Goal: Task Accomplishment & Management: Use online tool/utility

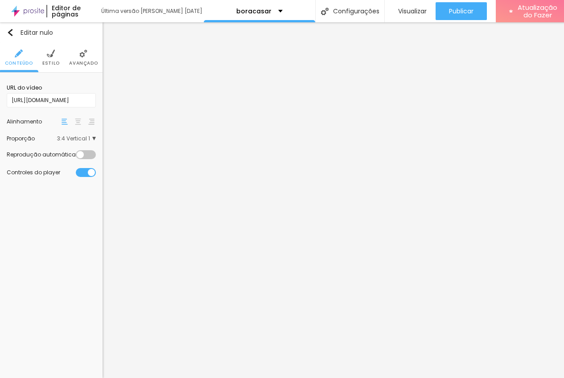
click at [52, 57] on img at bounding box center [51, 53] width 8 height 8
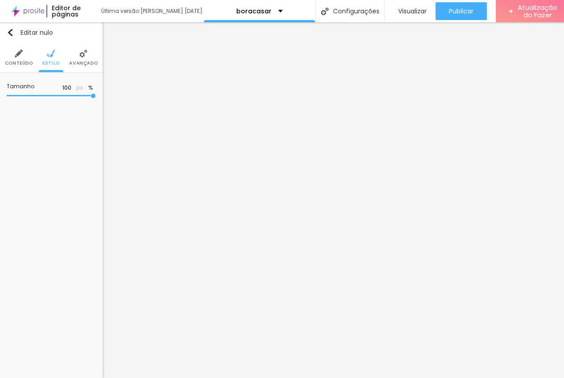
type input "93"
type input "91"
type input "90"
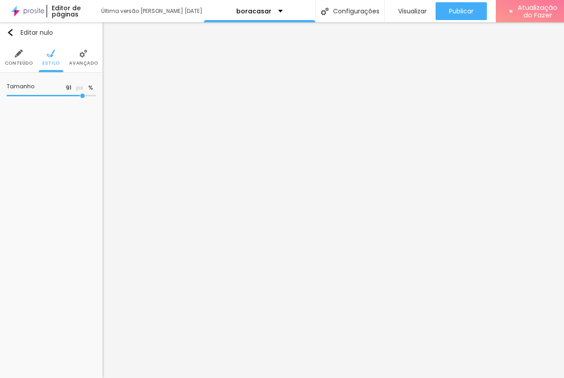
type input "90"
type input "89"
type input "87"
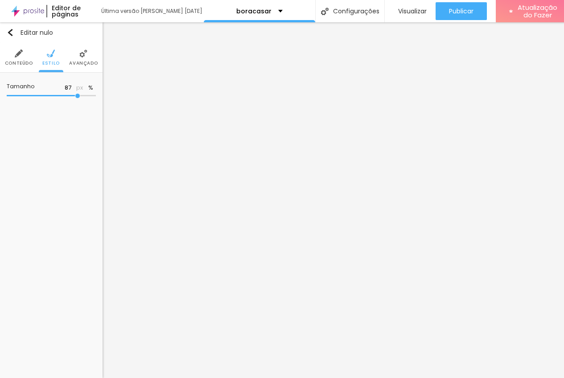
type input "86"
type input "85"
type input "84"
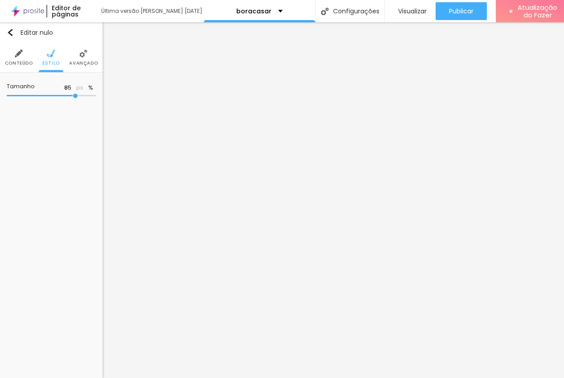
type input "84"
type input "83"
type input "82"
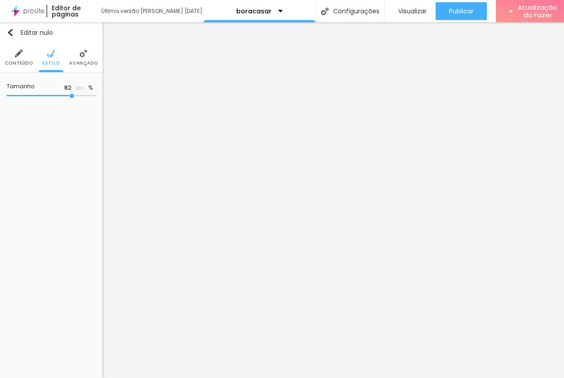
type input "80"
type input "79"
drag, startPoint x: 90, startPoint y: 95, endPoint x: 68, endPoint y: 95, distance: 21.8
type input "79"
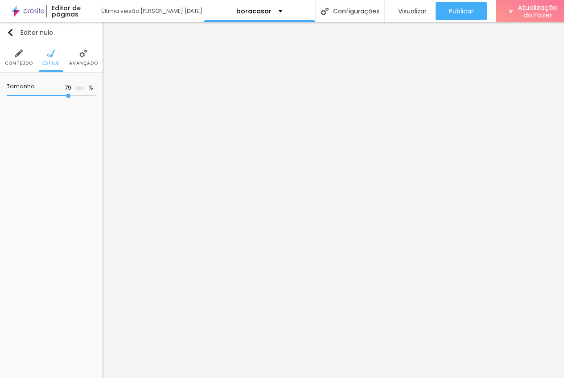
click at [68, 95] on input "range" at bounding box center [51, 96] width 89 height 4
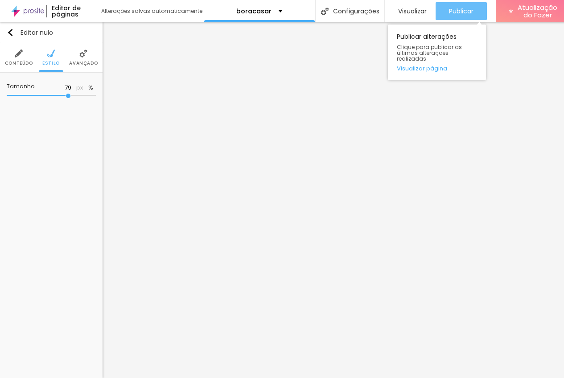
click at [456, 7] on font "Publicar" at bounding box center [461, 11] width 25 height 9
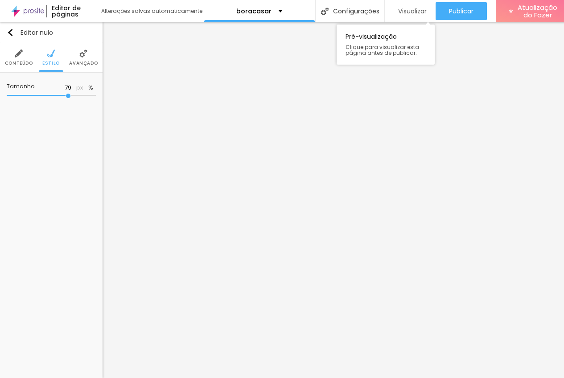
click at [411, 11] on font "Visualizar" at bounding box center [412, 11] width 29 height 9
type input "71"
type input "70"
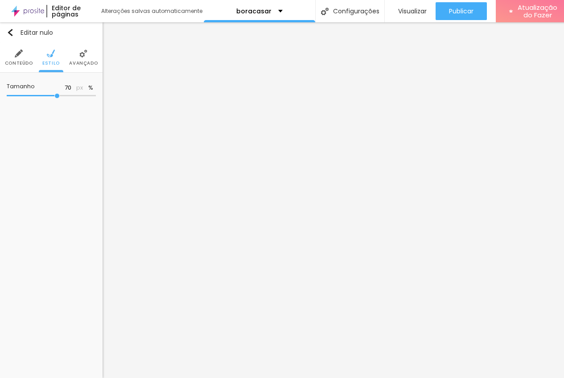
type input "68"
type input "66"
type input "65"
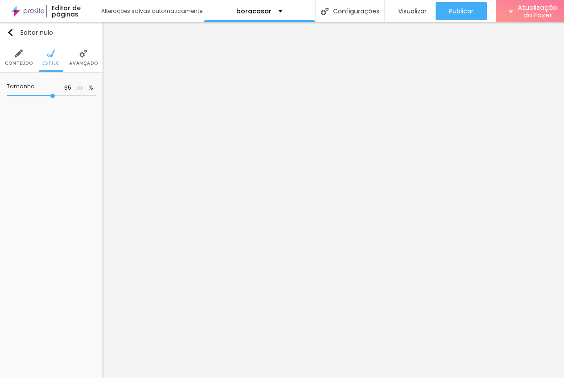
type input "65"
type input "63"
type input "60"
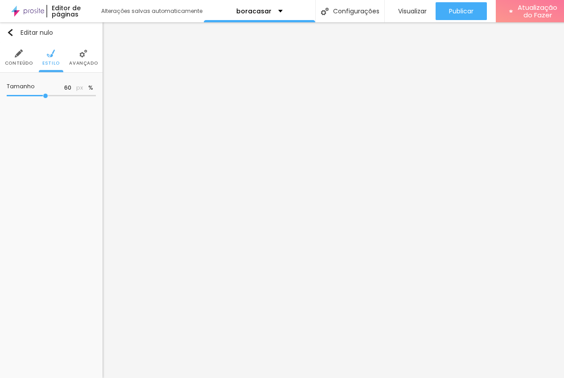
type input "59"
type input "57"
type input "56"
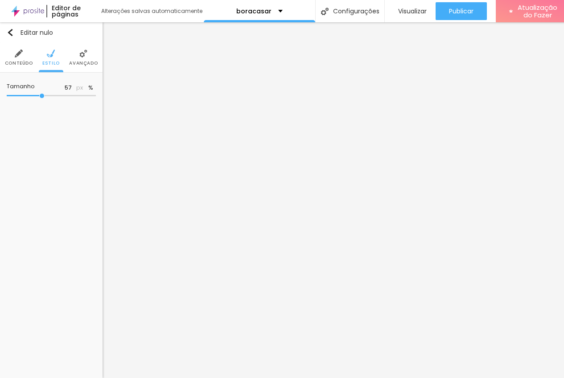
type input "56"
type input "55"
type input "53"
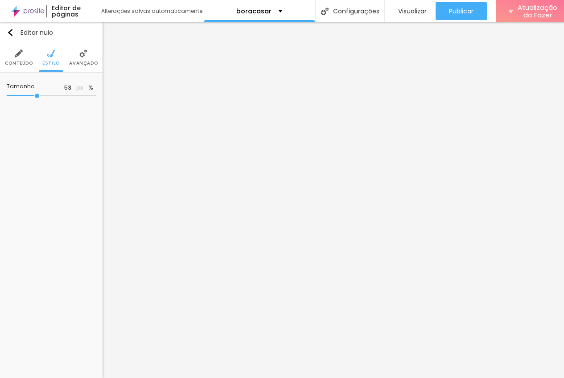
type input "51"
drag, startPoint x: 58, startPoint y: 94, endPoint x: 35, endPoint y: 93, distance: 23.2
type input "51"
click at [35, 94] on input "range" at bounding box center [51, 96] width 89 height 4
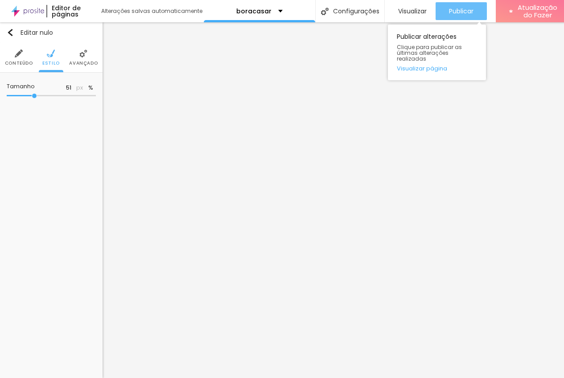
click at [455, 9] on font "Publicar" at bounding box center [461, 11] width 25 height 9
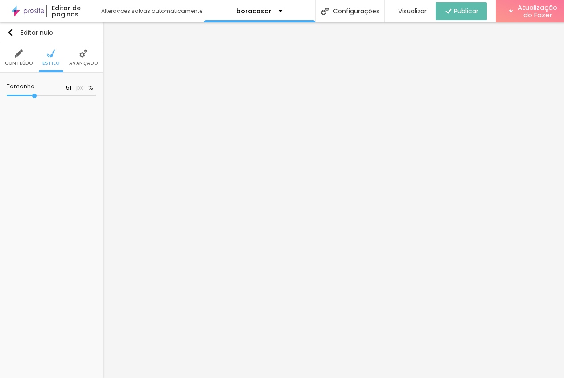
click at [79, 55] on img at bounding box center [83, 53] width 8 height 8
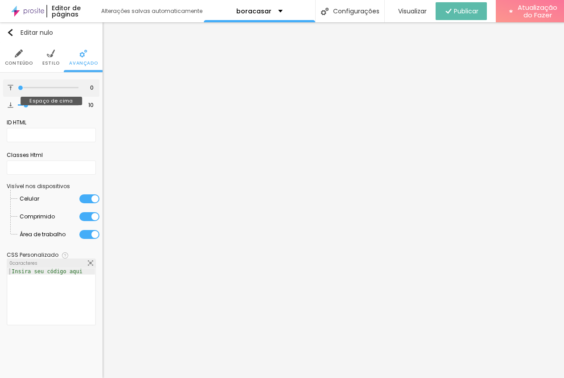
type input "3"
type input "16"
type input "20"
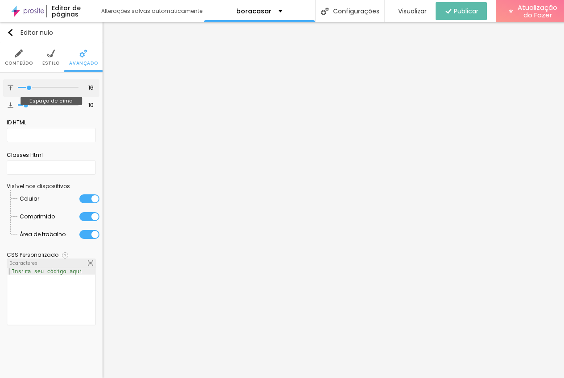
type input "20"
type input "21"
type input "23"
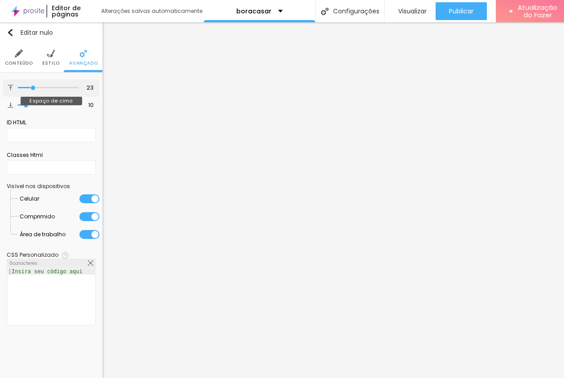
type input "24"
type input "22"
type input "21"
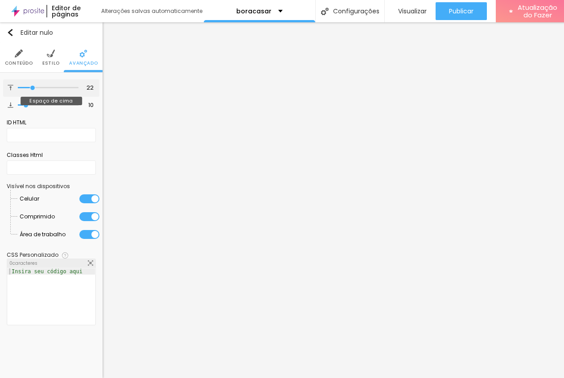
type input "21"
type input "12"
type input "7"
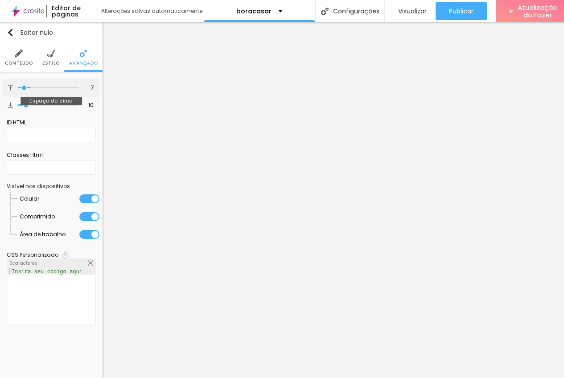
type input "2"
type input "1"
type input "0"
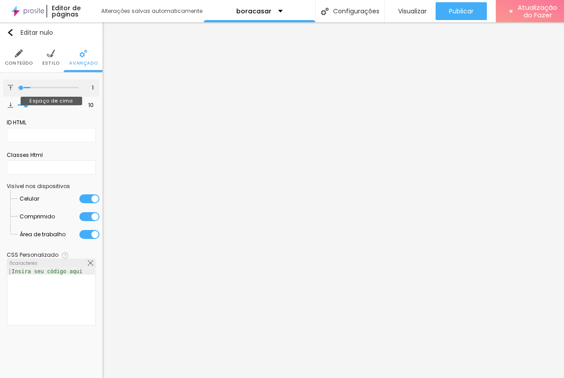
type input "0"
click at [19, 87] on input "range" at bounding box center [48, 88] width 61 height 4
type input "0"
type input "41"
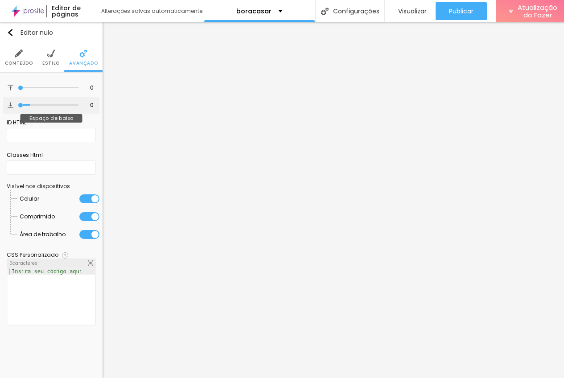
type input "41"
type input "61"
type input "67"
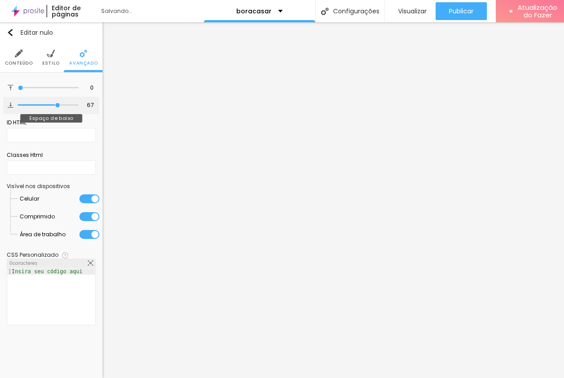
type input "68"
type input "70"
type input "72"
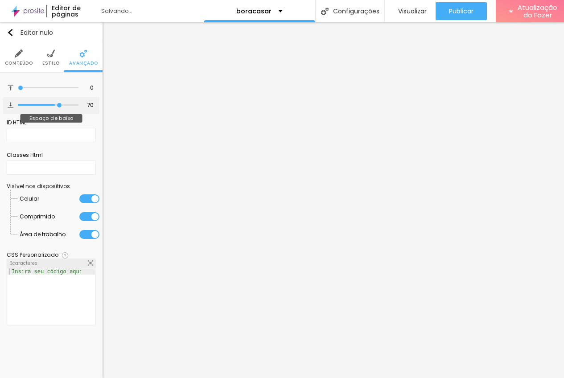
type input "72"
type input "75"
type input "78"
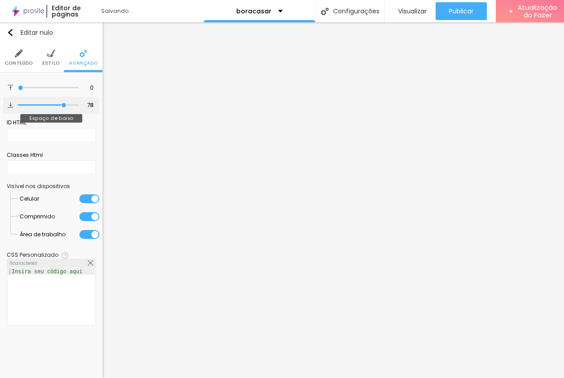
type input "85"
type input "89"
type input "91"
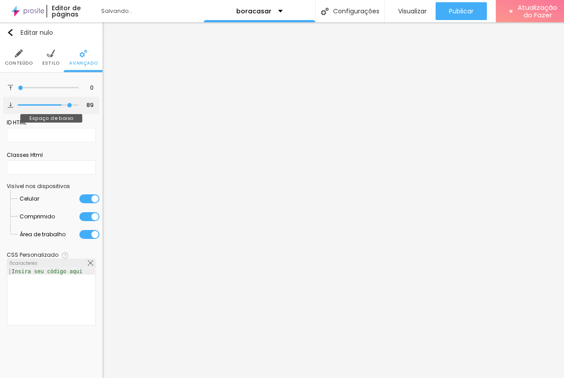
type input "91"
type input "92"
type input "93"
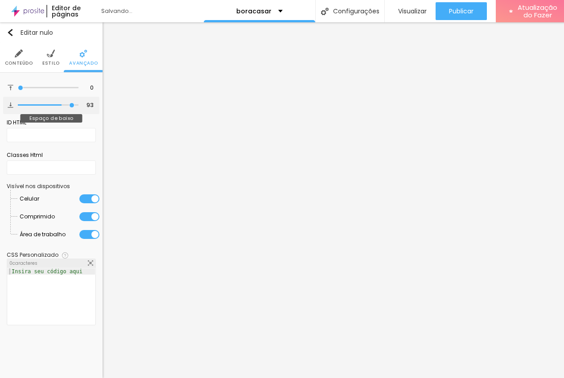
type input "94"
type input "95"
type input "96"
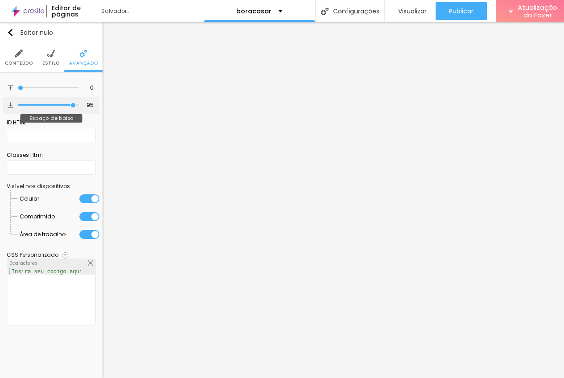
type input "96"
type input "98"
type input "100"
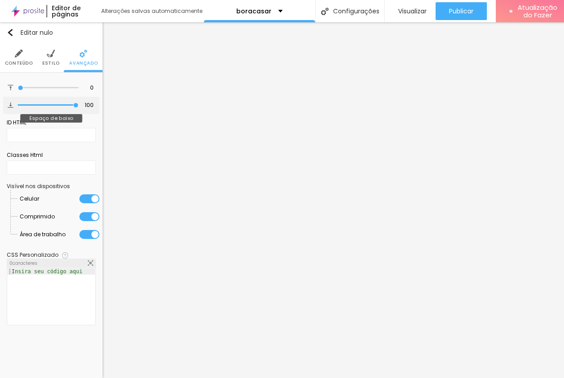
drag, startPoint x: 25, startPoint y: 105, endPoint x: 87, endPoint y: 105, distance: 62.0
type input "100"
click at [78, 105] on input "range" at bounding box center [48, 105] width 61 height 4
drag, startPoint x: 49, startPoint y: 57, endPoint x: 60, endPoint y: 65, distance: 13.5
click at [49, 57] on img at bounding box center [51, 53] width 8 height 8
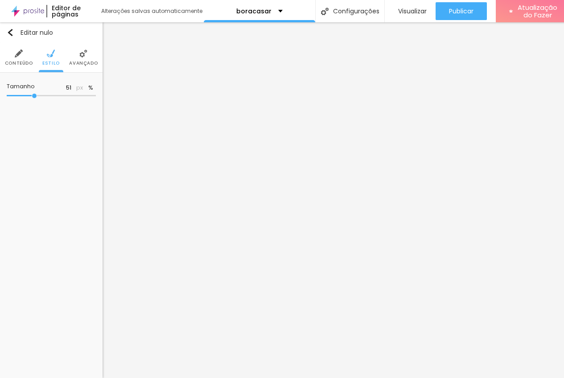
type input "53"
type input "54"
type input "56"
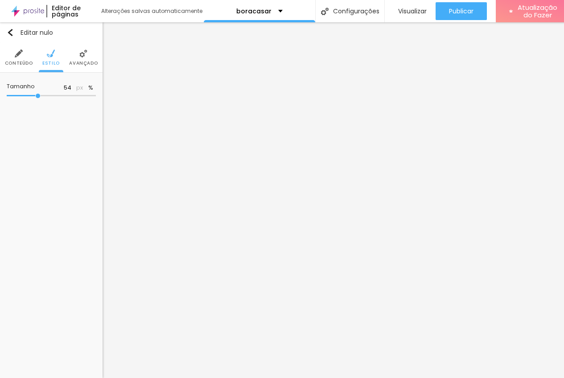
type input "56"
type input "58"
type input "59"
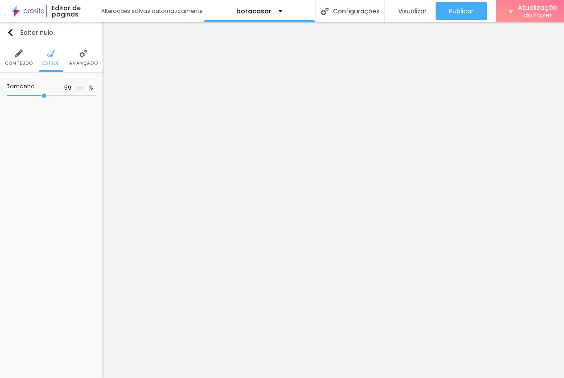
type input "60"
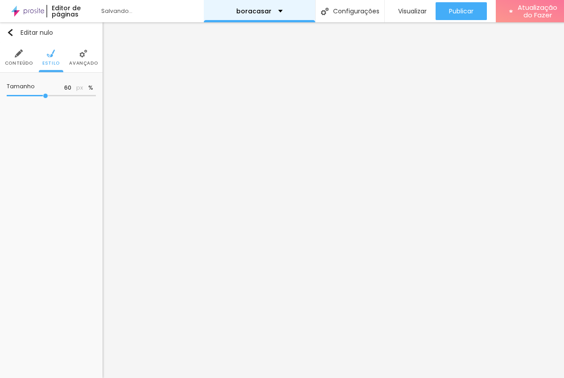
drag, startPoint x: 36, startPoint y: 95, endPoint x: 300, endPoint y: 10, distance: 277.7
type input "61"
click at [46, 95] on input "range" at bounding box center [51, 96] width 89 height 4
type input "61"
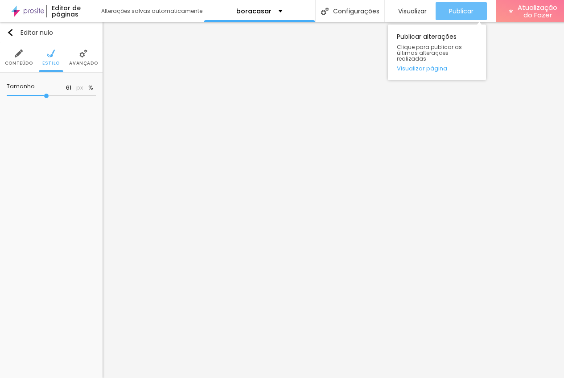
click at [452, 8] on font "Publicar" at bounding box center [461, 11] width 25 height 9
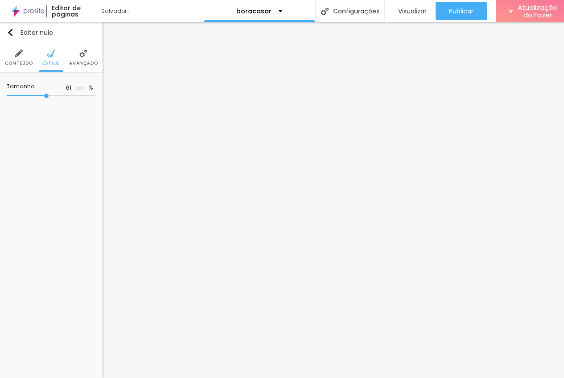
click at [86, 55] on img at bounding box center [83, 53] width 8 height 8
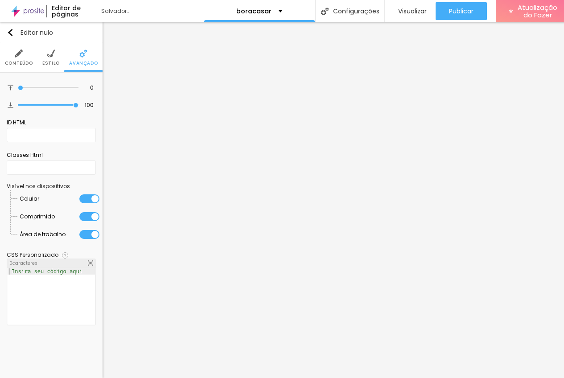
click at [24, 57] on li "Conteúdo" at bounding box center [19, 57] width 28 height 29
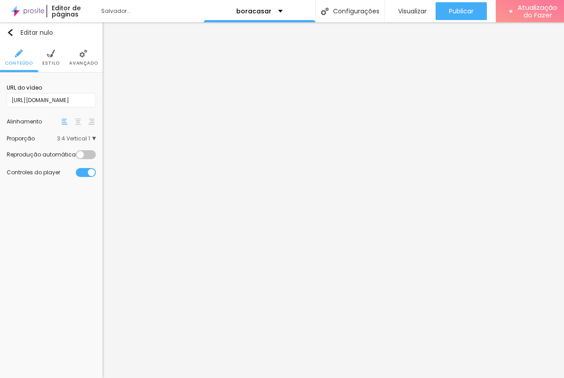
click at [78, 121] on img at bounding box center [78, 122] width 6 height 6
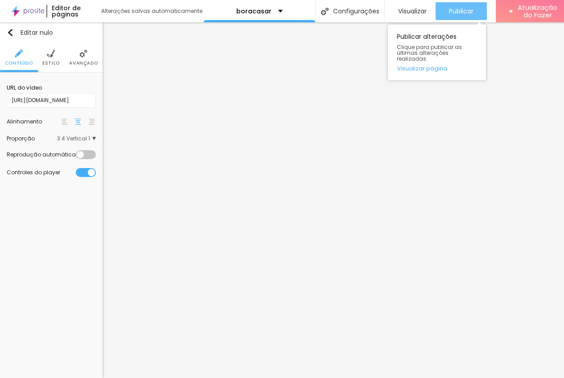
click at [456, 10] on font "Publicar" at bounding box center [461, 11] width 25 height 9
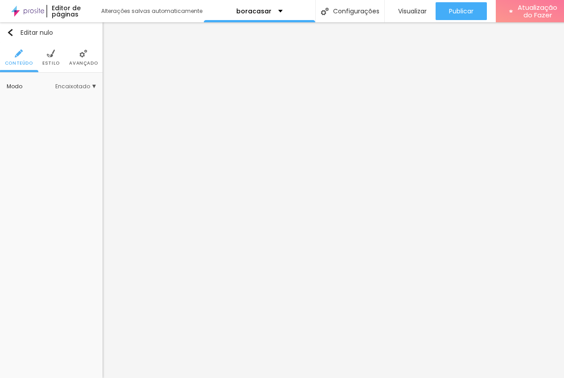
click at [56, 55] on li "Estilo" at bounding box center [50, 57] width 17 height 29
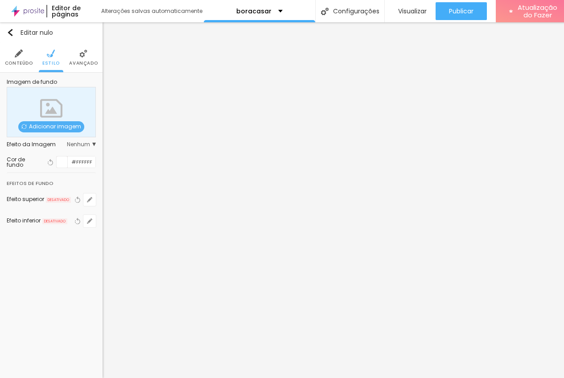
click at [81, 58] on img at bounding box center [83, 53] width 8 height 8
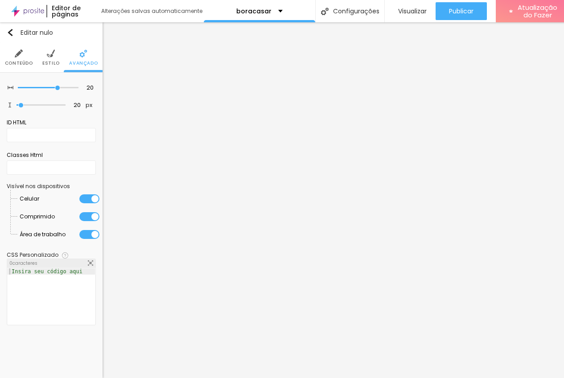
click at [53, 58] on img at bounding box center [51, 53] width 8 height 8
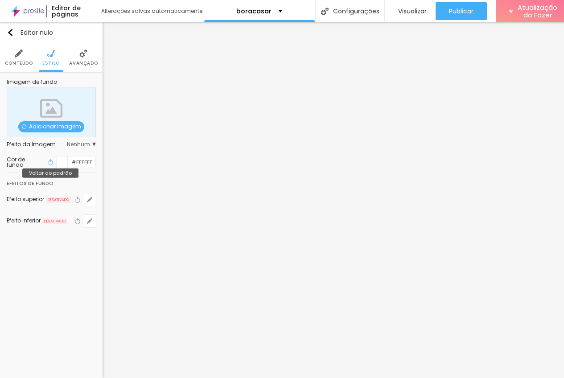
click at [50, 160] on icon "button" at bounding box center [51, 162] width 4 height 6
click at [71, 162] on input "#FFFFFF" at bounding box center [82, 161] width 28 height 11
click at [25, 162] on font "Cor de fundo" at bounding box center [16, 162] width 18 height 13
click at [77, 200] on icon "button" at bounding box center [77, 200] width 6 height 6
click at [87, 199] on icon "button" at bounding box center [89, 199] width 5 height 5
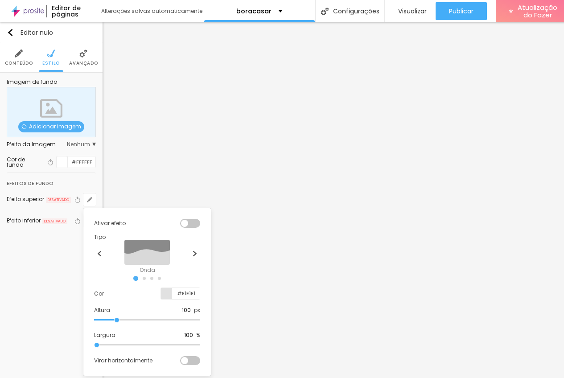
click at [120, 121] on div at bounding box center [282, 189] width 564 height 378
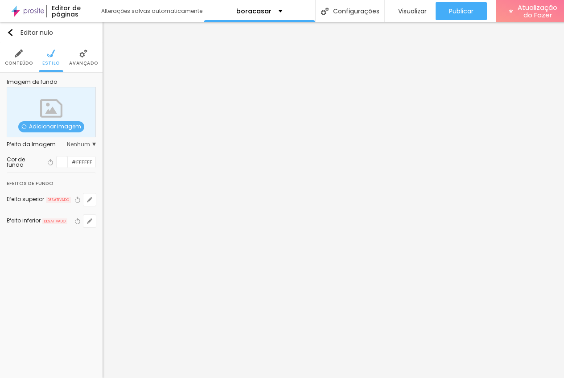
click at [25, 162] on font "Cor de fundo" at bounding box center [16, 162] width 18 height 13
click at [82, 161] on input "#FFFFFF" at bounding box center [82, 161] width 28 height 11
click at [57, 162] on div at bounding box center [62, 161] width 11 height 11
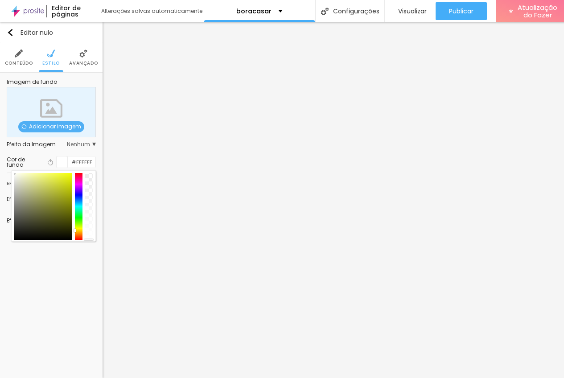
click at [77, 228] on div at bounding box center [79, 206] width 8 height 67
click at [78, 232] on div at bounding box center [79, 206] width 8 height 67
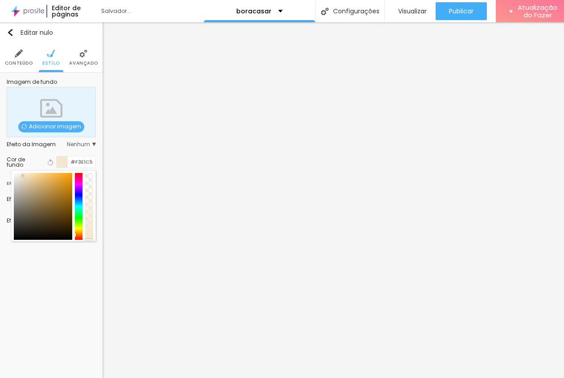
type input "#F2DCBA"
drag, startPoint x: 21, startPoint y: 175, endPoint x: 28, endPoint y: 177, distance: 6.4
click at [28, 177] on div at bounding box center [43, 206] width 58 height 67
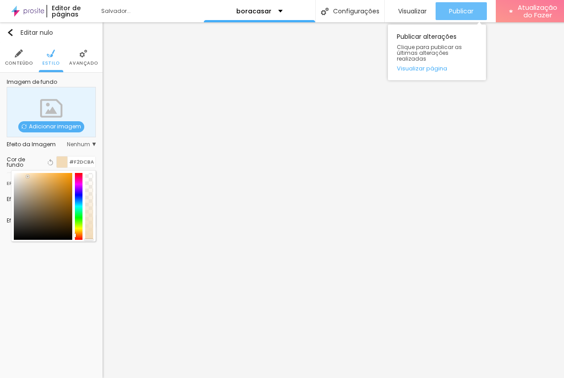
click at [464, 8] on font "Publicar" at bounding box center [461, 11] width 25 height 9
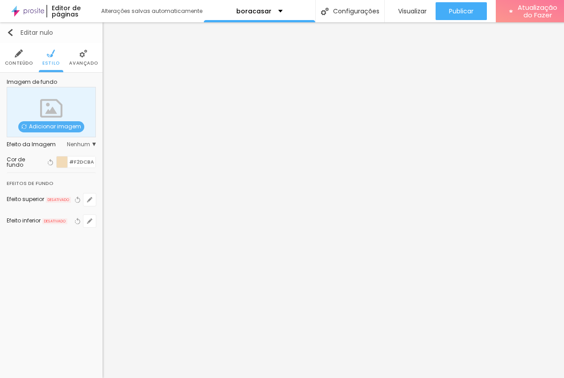
click at [13, 30] on img "button" at bounding box center [10, 32] width 7 height 7
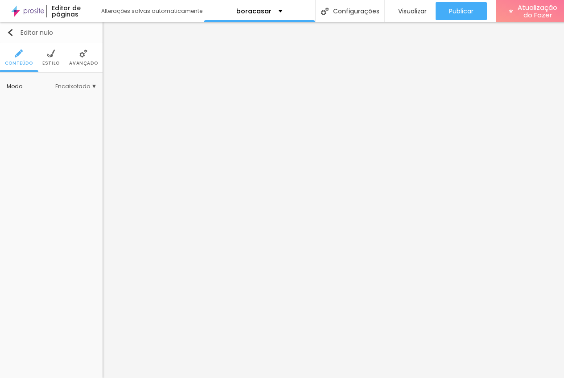
click at [11, 33] on img "button" at bounding box center [10, 32] width 7 height 7
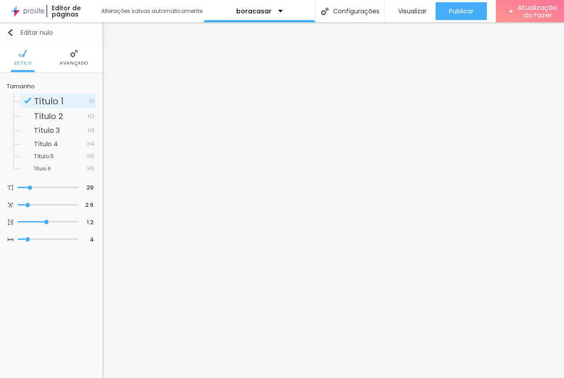
click at [9, 36] on img "button" at bounding box center [10, 32] width 7 height 7
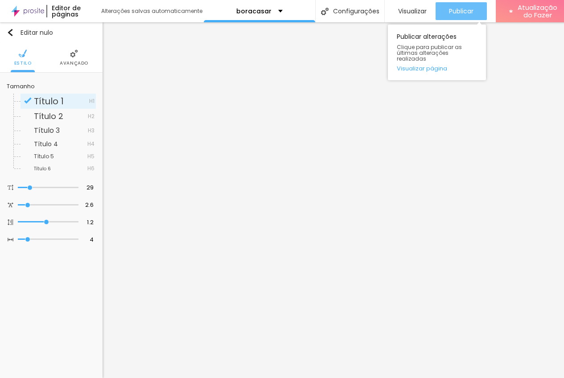
click at [452, 12] on font "Publicar" at bounding box center [461, 11] width 25 height 9
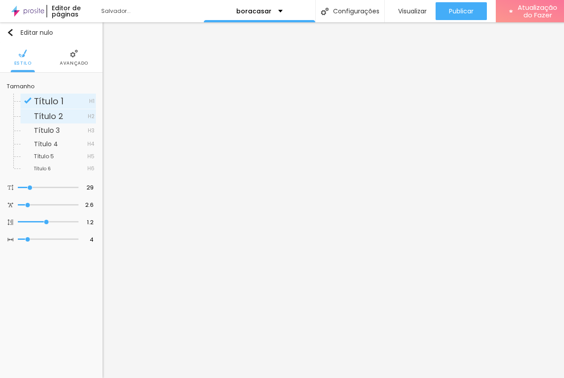
click at [51, 112] on font "Título 2" at bounding box center [48, 116] width 29 height 11
click at [83, 52] on li "Avançado" at bounding box center [74, 57] width 29 height 29
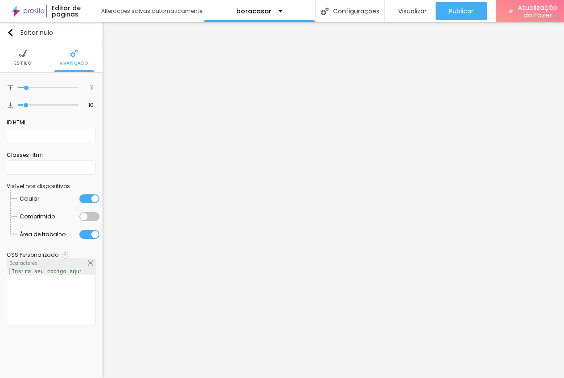
click at [81, 213] on div at bounding box center [89, 216] width 20 height 9
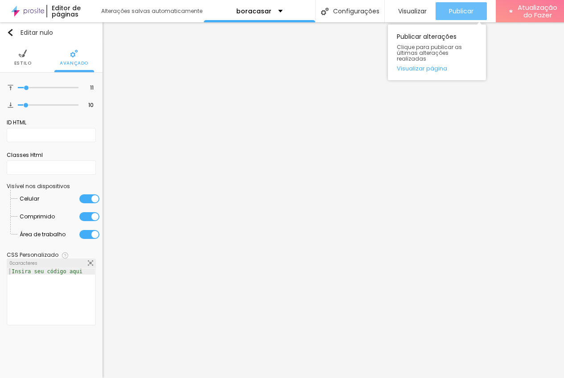
click at [449, 5] on div "Publicar" at bounding box center [461, 11] width 25 height 18
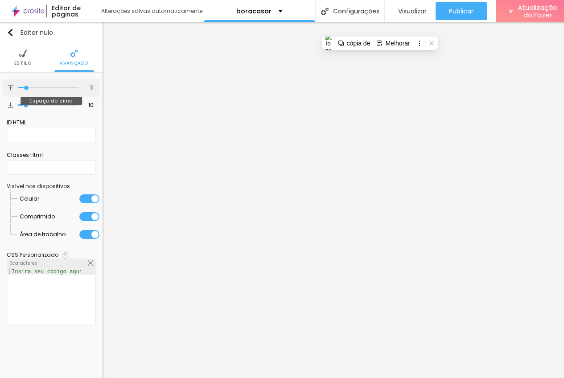
type input "14"
type input "21"
type input "22"
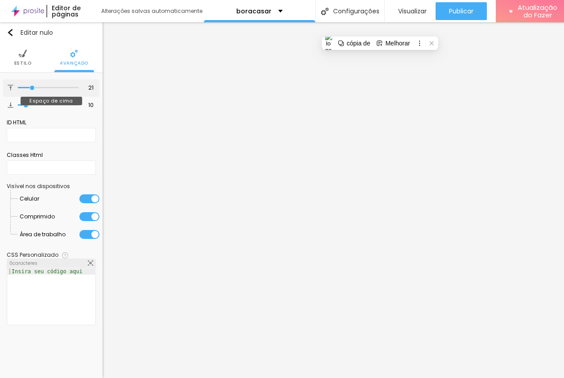
type input "22"
type input "23"
type input "24"
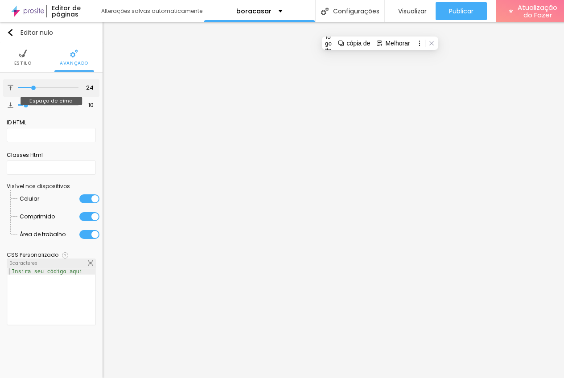
type input "19"
type input "15"
type input "12"
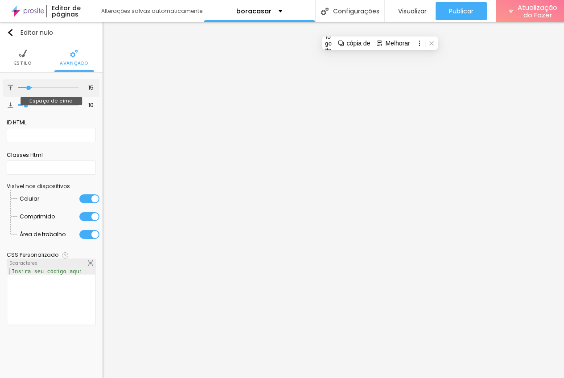
type input "12"
type input "8"
type input "7"
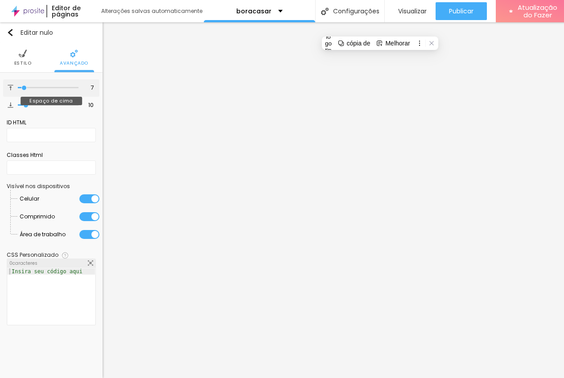
type input "6"
click at [24, 86] on input "range" at bounding box center [48, 88] width 61 height 4
click at [29, 58] on li "Estilo" at bounding box center [22, 57] width 17 height 29
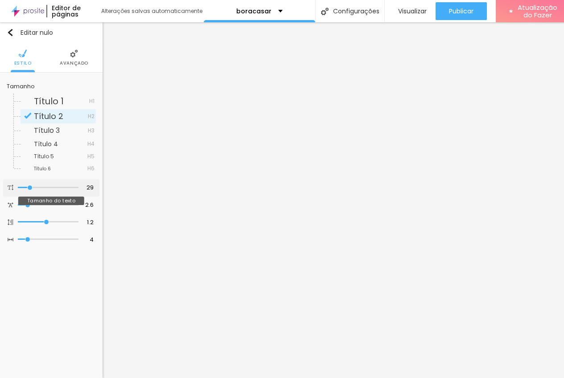
type input "41"
type input "48"
type input "50"
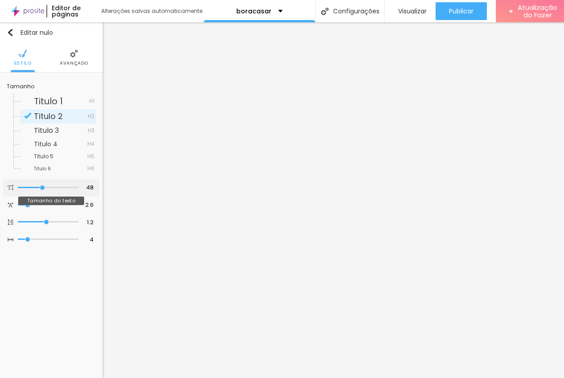
type input "50"
type input "51"
type input "49"
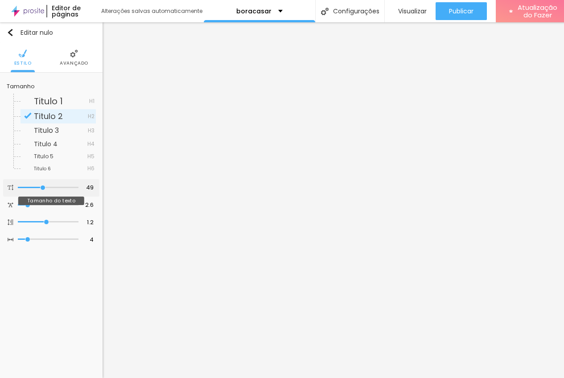
type input "35"
type input "32"
type input "33"
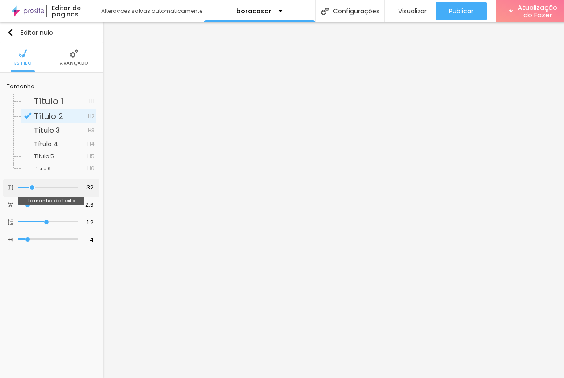
type input "33"
type input "34"
type input "37"
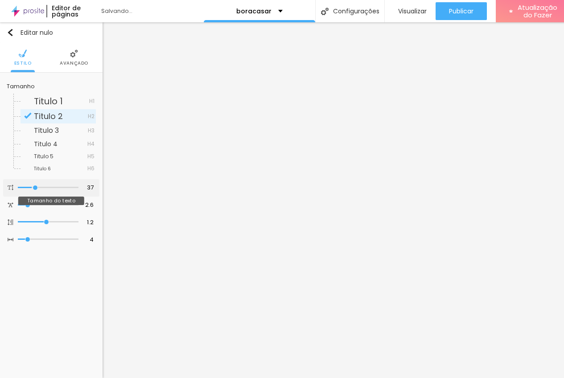
type input "38"
drag, startPoint x: 41, startPoint y: 189, endPoint x: 36, endPoint y: 185, distance: 6.9
type input "38"
click at [36, 185] on input "range" at bounding box center [48, 187] width 61 height 4
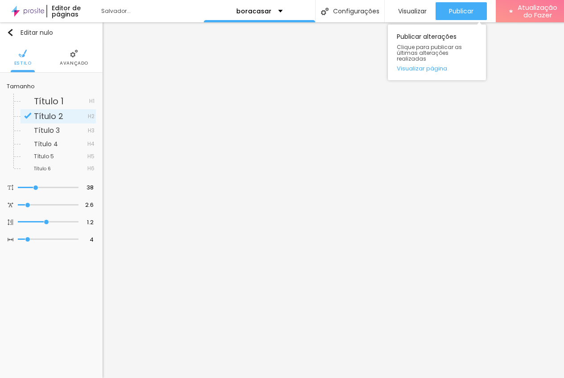
drag, startPoint x: 461, startPoint y: 7, endPoint x: 453, endPoint y: 1, distance: 10.3
click at [461, 7] on font "Publicar" at bounding box center [461, 11] width 25 height 9
click at [457, 7] on font "Publicar" at bounding box center [461, 11] width 25 height 9
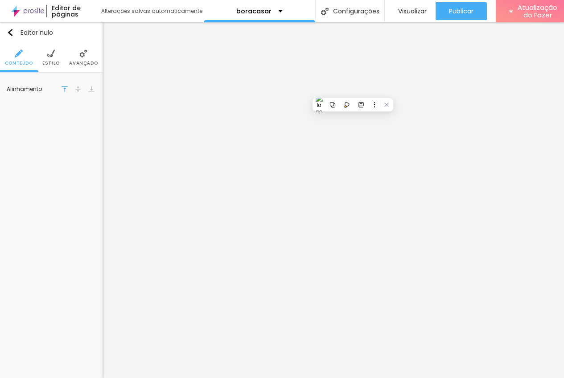
click at [81, 89] on img at bounding box center [78, 89] width 6 height 6
click at [94, 93] on div at bounding box center [91, 89] width 9 height 11
click at [52, 57] on img at bounding box center [51, 53] width 8 height 8
click at [87, 57] on li "Avançado" at bounding box center [83, 57] width 29 height 29
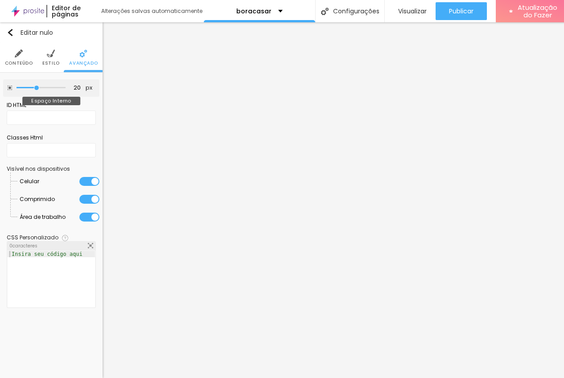
type input "25"
type input "30"
type input "35"
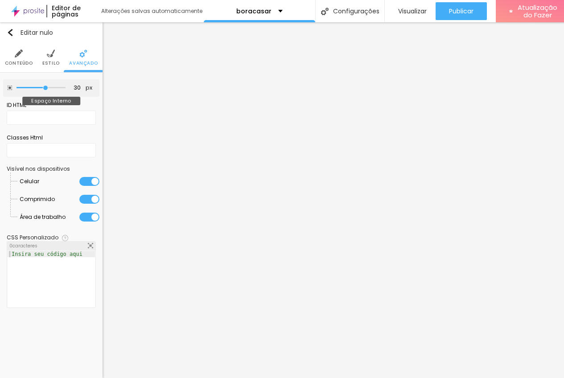
type input "35"
type input "40"
type input "45"
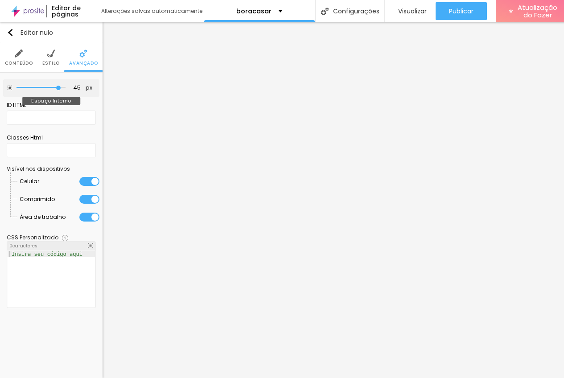
type input "50"
drag, startPoint x: 36, startPoint y: 88, endPoint x: 65, endPoint y: 90, distance: 29.5
type input "50"
click at [66, 90] on input "range" at bounding box center [40, 88] width 49 height 4
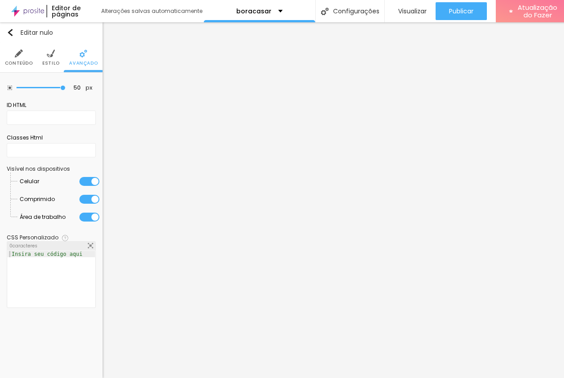
click at [49, 54] on img at bounding box center [51, 53] width 8 height 8
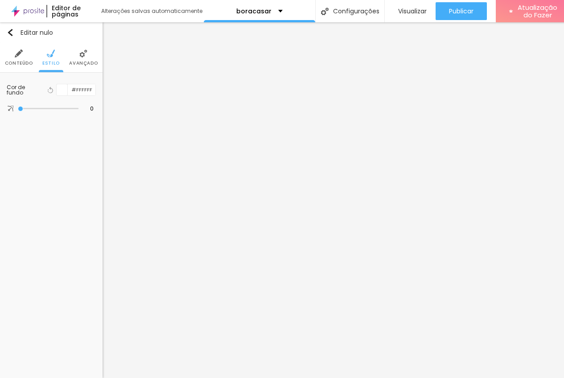
click at [21, 58] on li "Conteúdo" at bounding box center [19, 57] width 28 height 29
click at [81, 53] on img at bounding box center [83, 53] width 8 height 8
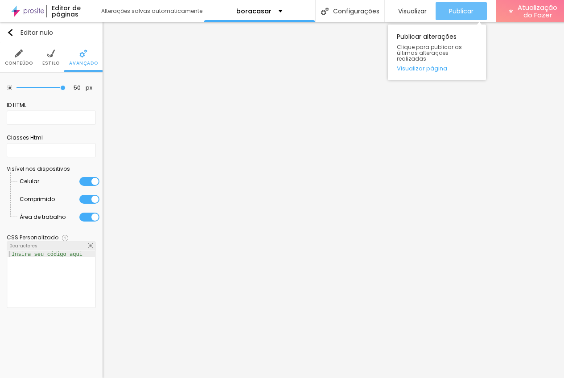
click at [466, 11] on font "Publicar" at bounding box center [461, 11] width 25 height 9
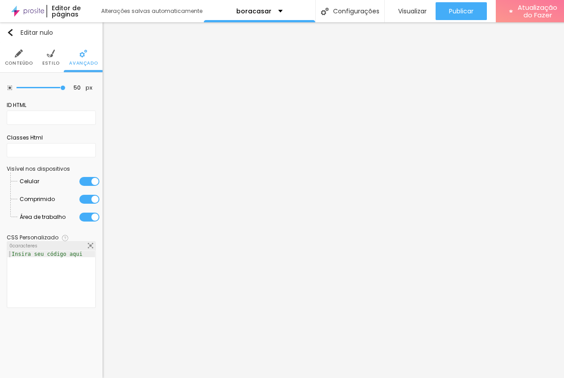
click at [51, 54] on img at bounding box center [51, 53] width 8 height 8
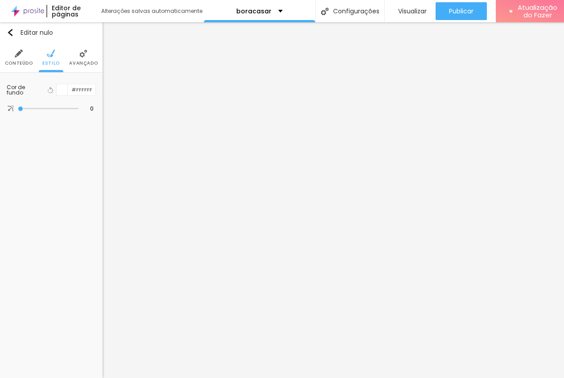
click at [16, 55] on img at bounding box center [19, 53] width 8 height 8
click at [81, 53] on img at bounding box center [83, 53] width 8 height 8
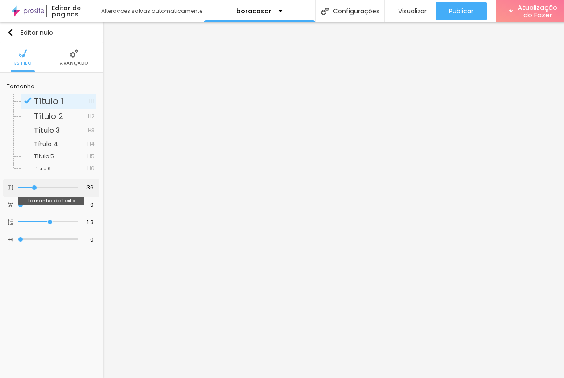
type input "37"
type input "42"
type input "46"
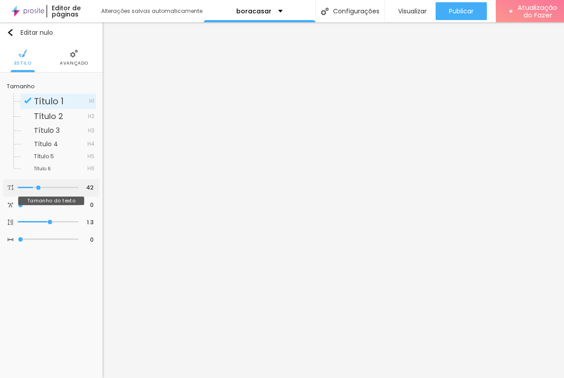
type input "46"
type input "47"
type input "43"
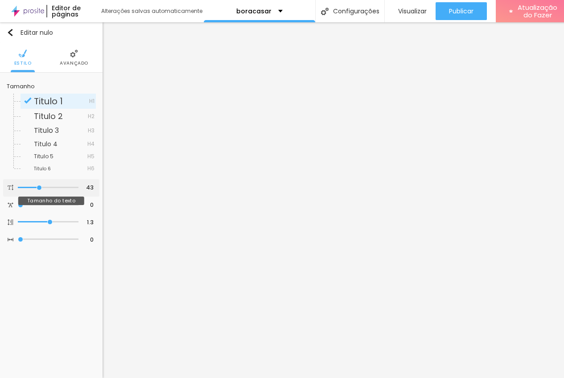
type input "32"
drag, startPoint x: 41, startPoint y: 186, endPoint x: 34, endPoint y: 185, distance: 6.7
click at [34, 185] on input "range" at bounding box center [48, 187] width 61 height 4
drag, startPoint x: 31, startPoint y: 240, endPoint x: 27, endPoint y: 237, distance: 4.8
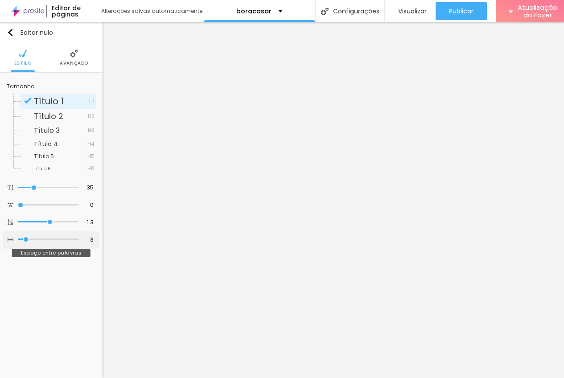
click at [27, 237] on input "range" at bounding box center [48, 239] width 61 height 4
drag, startPoint x: 49, startPoint y: 222, endPoint x: 39, endPoint y: 221, distance: 10.0
click at [39, 221] on input "range" at bounding box center [48, 222] width 61 height 4
click at [43, 220] on input "range" at bounding box center [48, 222] width 61 height 4
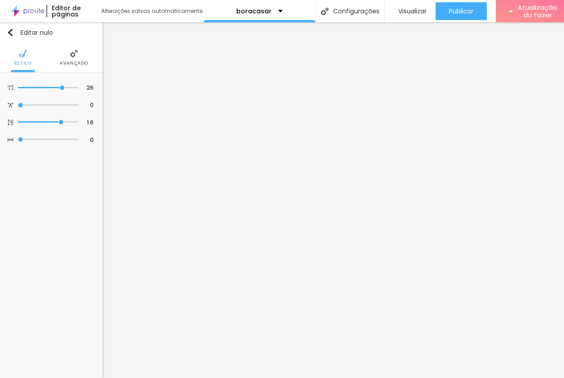
click at [72, 58] on li "Avançado" at bounding box center [74, 57] width 29 height 29
click at [45, 51] on li "Estilo" at bounding box center [50, 57] width 17 height 29
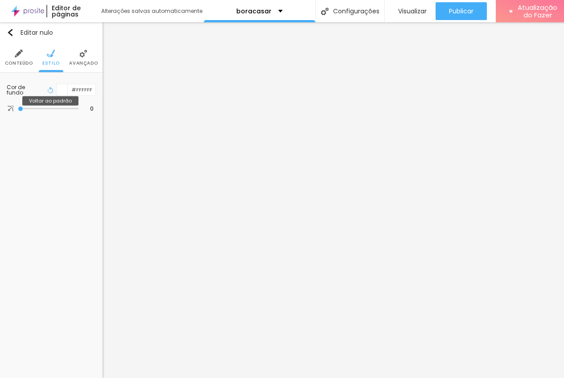
click at [49, 92] on icon "button" at bounding box center [50, 90] width 6 height 6
click at [61, 90] on div at bounding box center [62, 89] width 11 height 11
click at [63, 89] on div at bounding box center [62, 89] width 11 height 11
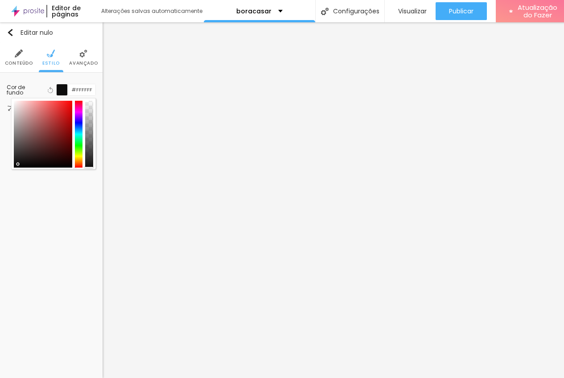
click at [18, 164] on div at bounding box center [43, 134] width 58 height 67
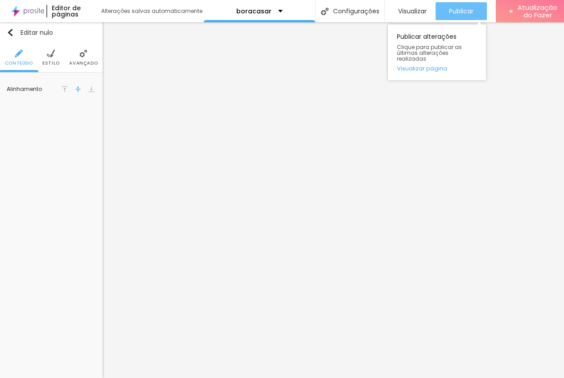
drag, startPoint x: 473, startPoint y: 10, endPoint x: 475, endPoint y: 21, distance: 11.8
click at [473, 9] on font "Publicar" at bounding box center [461, 11] width 25 height 9
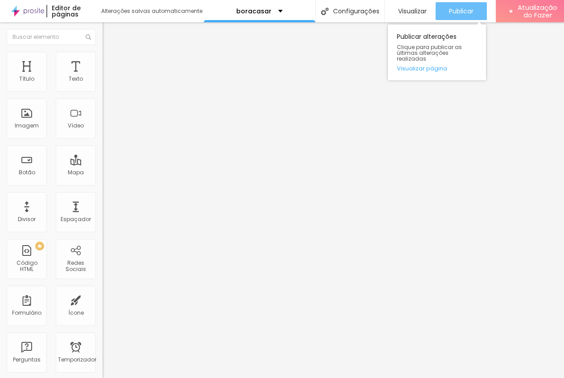
click at [465, 14] on font "Publicar" at bounding box center [461, 11] width 25 height 9
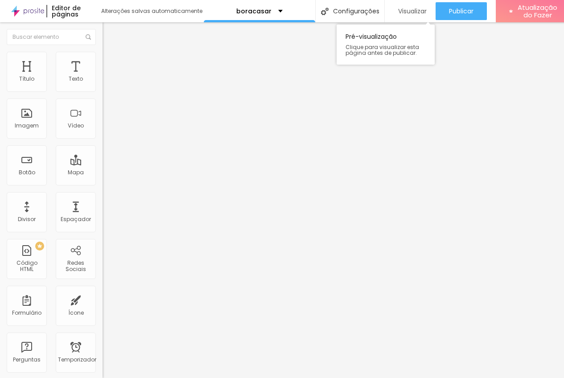
click at [416, 9] on font "Visualizar" at bounding box center [412, 11] width 29 height 9
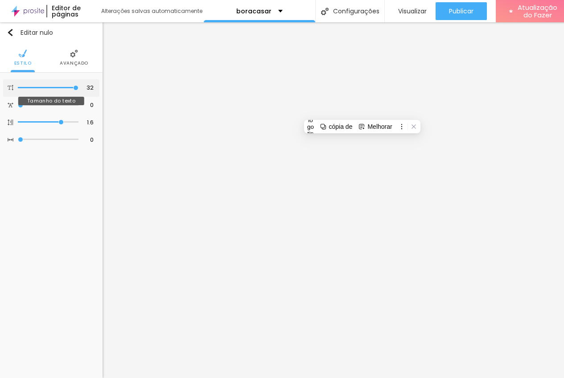
drag, startPoint x: 61, startPoint y: 86, endPoint x: 78, endPoint y: 89, distance: 16.6
click at [78, 89] on input "range" at bounding box center [48, 88] width 61 height 4
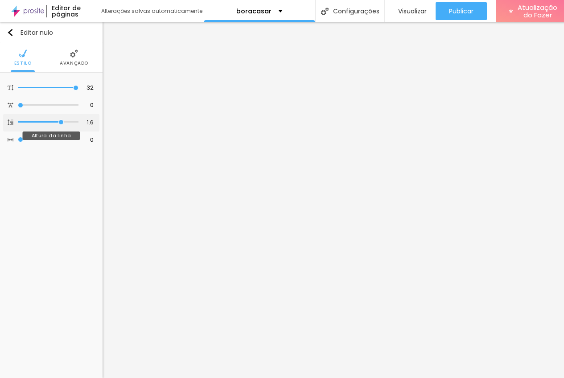
click at [62, 121] on input "range" at bounding box center [48, 122] width 61 height 4
click at [15, 54] on li "Estilo" at bounding box center [22, 57] width 17 height 29
click at [18, 61] on font "Estilo" at bounding box center [22, 63] width 17 height 7
click at [75, 60] on font "Avançado" at bounding box center [74, 63] width 29 height 7
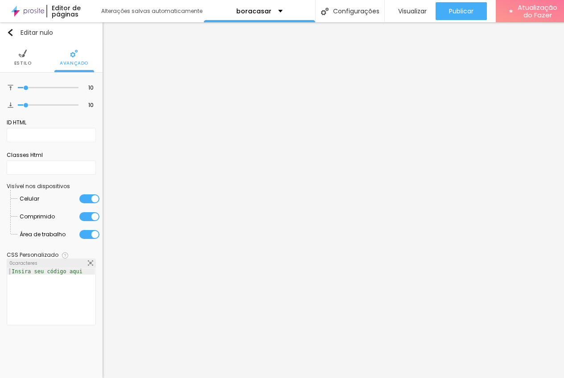
click at [23, 49] on li "Estilo" at bounding box center [22, 57] width 17 height 29
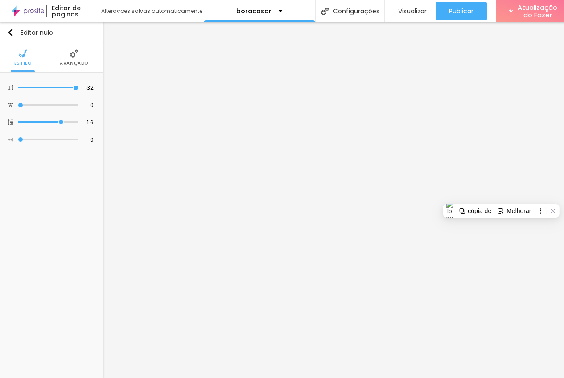
click at [70, 50] on img at bounding box center [74, 53] width 8 height 8
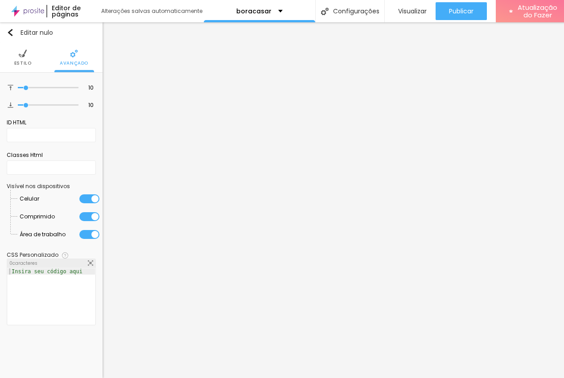
click at [28, 57] on li "Estilo" at bounding box center [22, 57] width 17 height 29
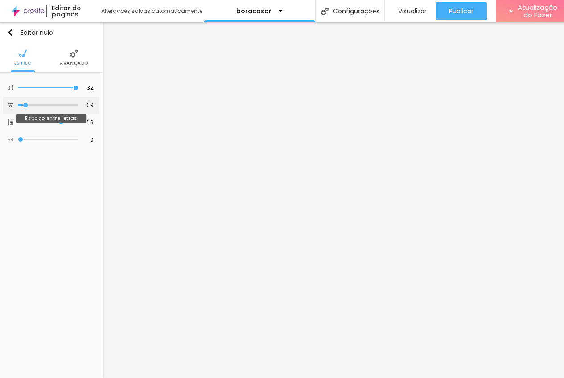
click at [26, 107] on input "range" at bounding box center [48, 105] width 61 height 4
click at [12, 34] on img "button" at bounding box center [10, 32] width 7 height 7
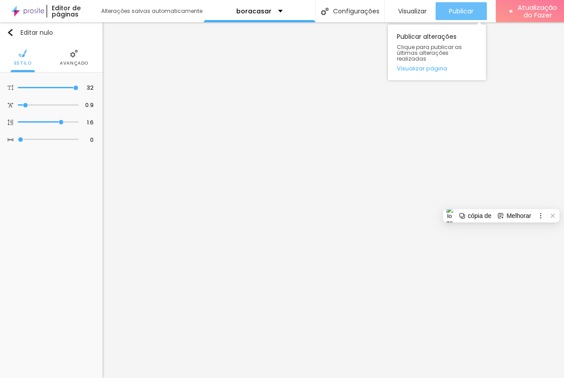
click at [469, 8] on font "Publicar" at bounding box center [461, 11] width 25 height 9
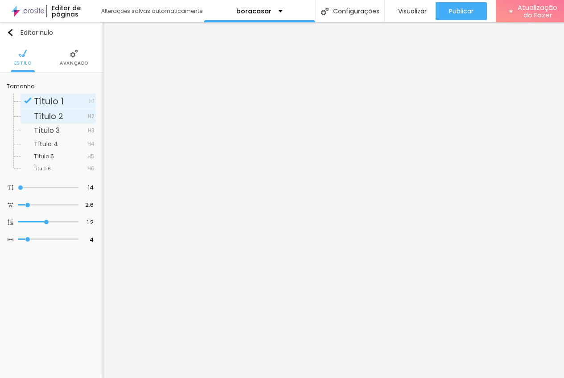
click at [58, 114] on font "Título 2" at bounding box center [48, 116] width 29 height 11
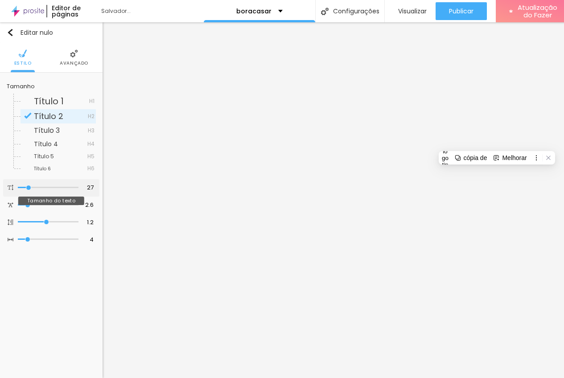
click at [29, 188] on input "range" at bounding box center [48, 187] width 61 height 4
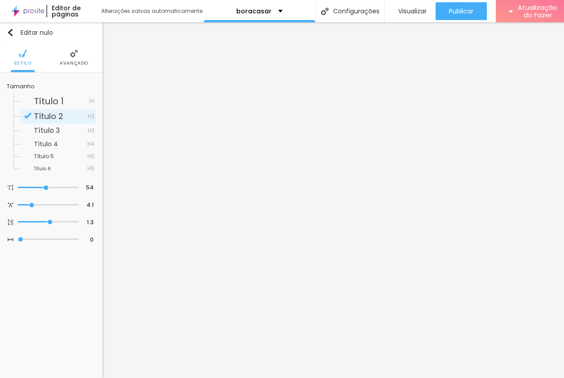
click at [74, 59] on li "Avançado" at bounding box center [74, 57] width 29 height 29
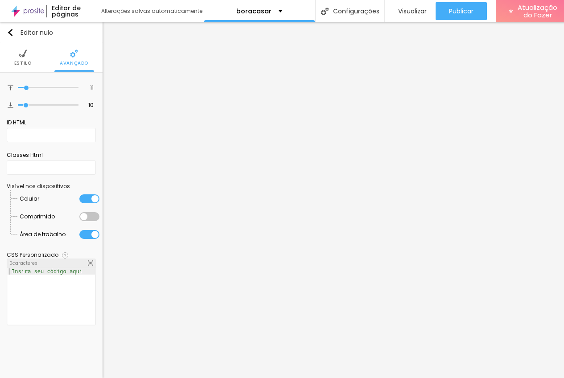
click at [24, 54] on img at bounding box center [23, 53] width 8 height 8
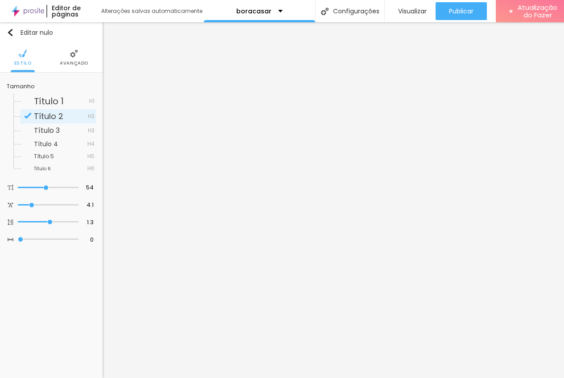
scroll to position [7, 0]
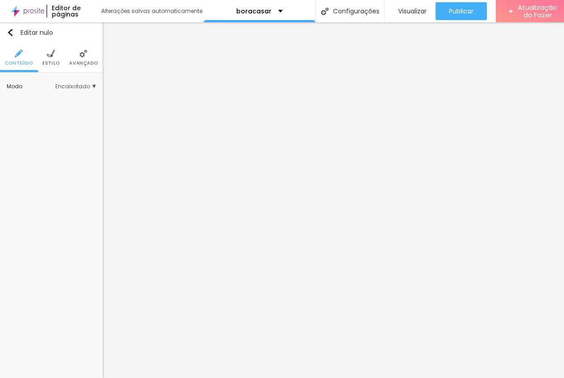
click at [50, 49] on img at bounding box center [51, 53] width 8 height 8
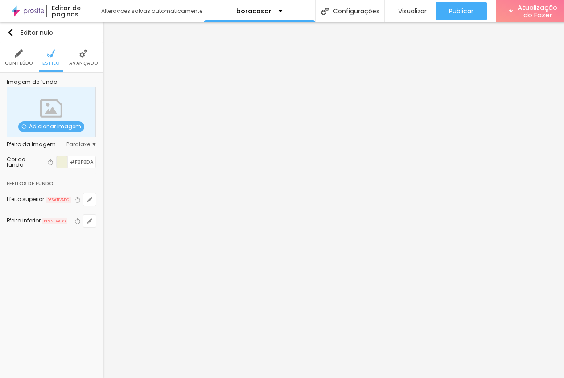
click at [60, 156] on div at bounding box center [62, 161] width 11 height 11
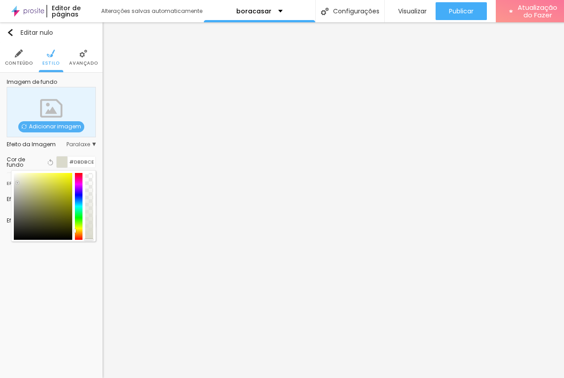
drag, startPoint x: 20, startPoint y: 171, endPoint x: 50, endPoint y: 162, distance: 32.0
click at [21, 176] on div at bounding box center [43, 206] width 58 height 67
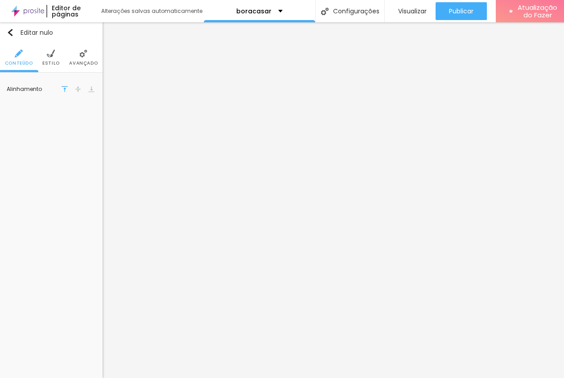
click at [53, 53] on li "Estilo" at bounding box center [50, 57] width 17 height 29
click at [59, 85] on div at bounding box center [62, 89] width 11 height 11
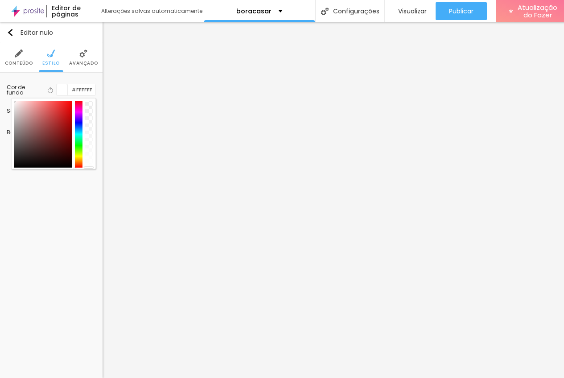
click at [18, 157] on div at bounding box center [43, 134] width 58 height 67
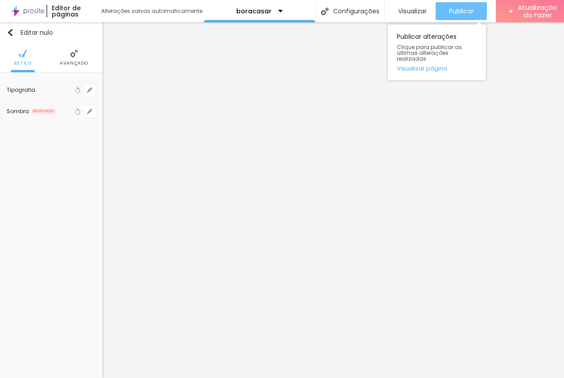
click at [449, 7] on font "Publicar" at bounding box center [461, 11] width 25 height 9
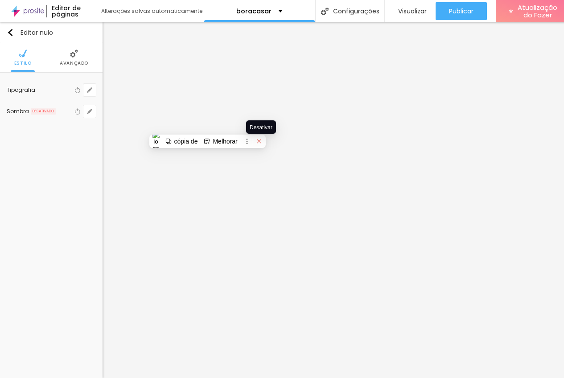
click at [259, 138] on icon at bounding box center [259, 141] width 6 height 6
click at [265, 138] on button at bounding box center [259, 142] width 12 height 12
drag, startPoint x: 262, startPoint y: 136, endPoint x: 267, endPoint y: 137, distance: 4.7
click at [261, 139] on icon at bounding box center [259, 141] width 4 height 4
click at [264, 124] on span "Desativar" at bounding box center [261, 127] width 23 height 6
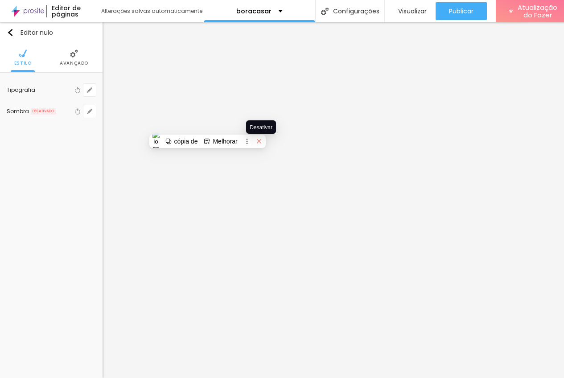
click at [261, 138] on icon at bounding box center [259, 141] width 6 height 6
click at [220, 156] on span "Desativar neste site" at bounding box center [208, 159] width 55 height 7
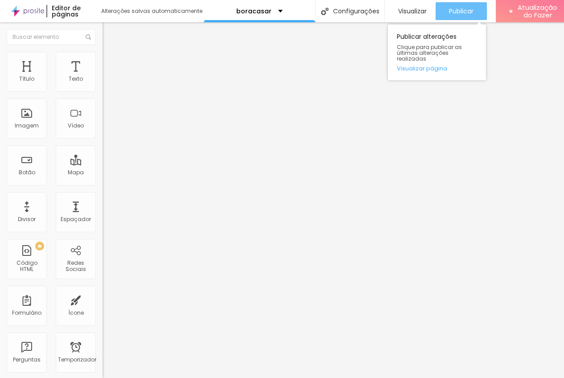
click at [451, 7] on font "Publicar" at bounding box center [461, 11] width 25 height 9
click at [472, 7] on font "Publicar" at bounding box center [461, 11] width 25 height 9
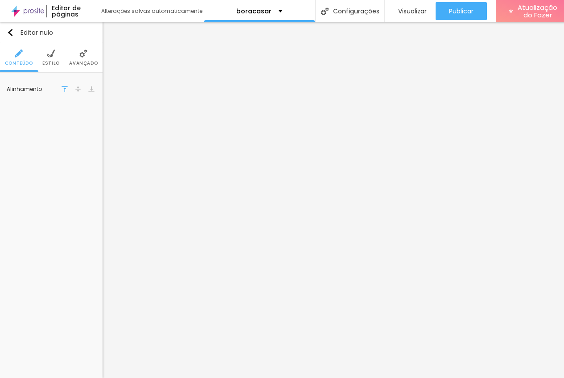
click at [55, 51] on li "Estilo" at bounding box center [50, 57] width 17 height 29
click at [82, 49] on img at bounding box center [83, 53] width 8 height 8
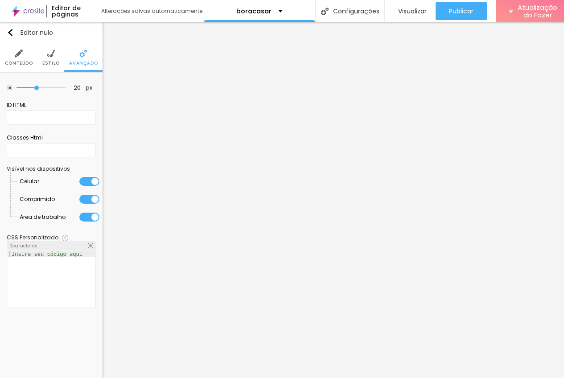
click at [51, 49] on img at bounding box center [51, 53] width 8 height 8
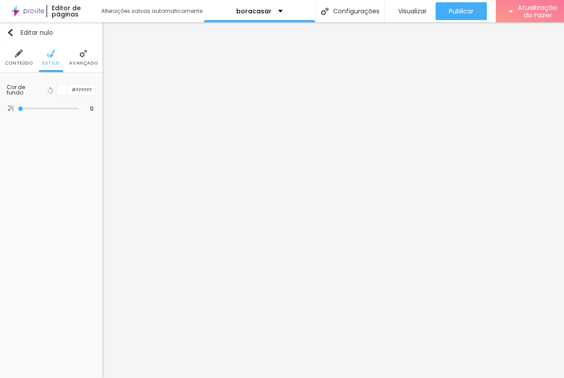
click at [18, 49] on img at bounding box center [19, 53] width 8 height 8
click at [38, 52] on ul "Conteúdo Estilo Avançado" at bounding box center [51, 58] width 103 height 30
click at [44, 52] on li "Estilo" at bounding box center [50, 57] width 17 height 29
click at [61, 90] on div at bounding box center [62, 89] width 11 height 11
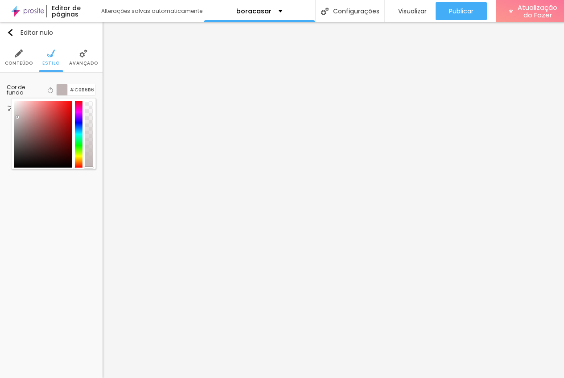
drag, startPoint x: 15, startPoint y: 103, endPoint x: 17, endPoint y: 117, distance: 14.5
click at [17, 117] on div at bounding box center [43, 134] width 58 height 67
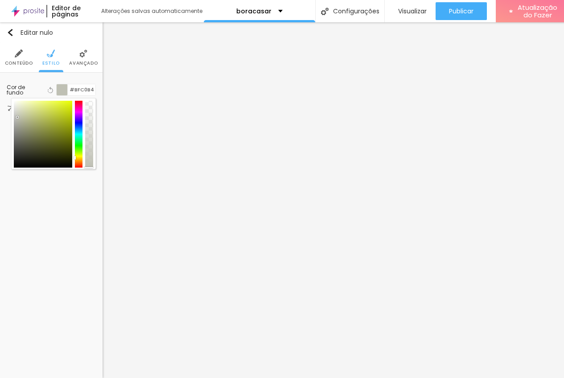
drag, startPoint x: 79, startPoint y: 152, endPoint x: 42, endPoint y: 132, distance: 41.9
click at [79, 156] on div at bounding box center [79, 134] width 8 height 67
drag, startPoint x: 16, startPoint y: 115, endPoint x: 31, endPoint y: 104, distance: 18.8
click at [31, 104] on div at bounding box center [43, 134] width 58 height 67
drag, startPoint x: 77, startPoint y: 157, endPoint x: 48, endPoint y: 131, distance: 38.5
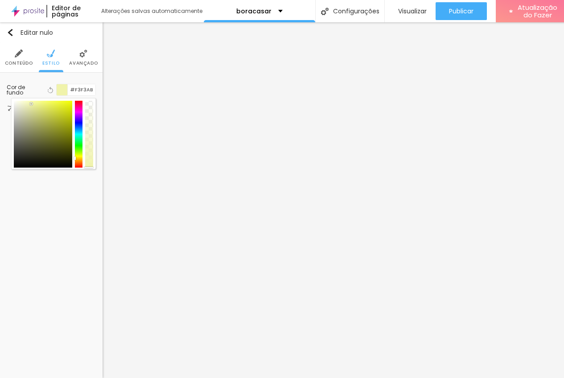
click at [77, 155] on div at bounding box center [79, 134] width 8 height 67
type input "#EBECD5"
drag, startPoint x: 29, startPoint y: 105, endPoint x: 19, endPoint y: 106, distance: 10.3
click at [19, 106] on div at bounding box center [43, 134] width 58 height 67
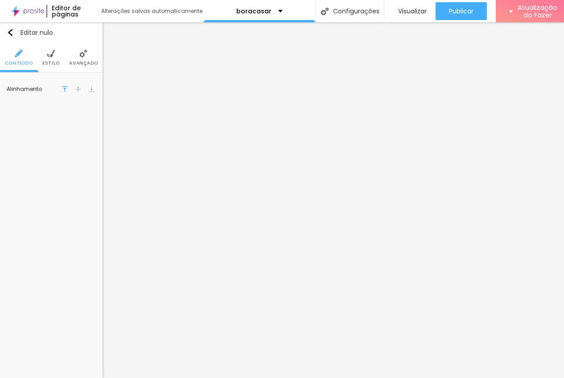
click at [49, 52] on img at bounding box center [51, 53] width 8 height 8
click at [60, 92] on div at bounding box center [62, 89] width 11 height 11
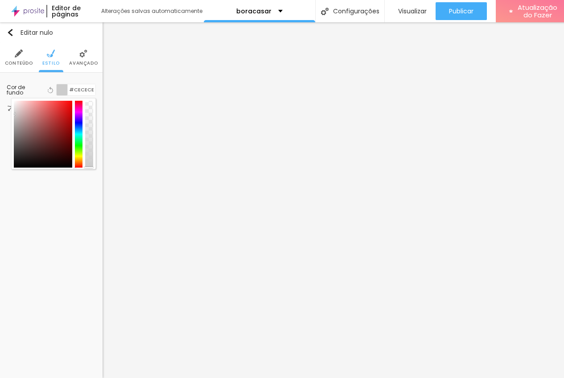
drag, startPoint x: 17, startPoint y: 107, endPoint x: 99, endPoint y: 127, distance: 84.0
click at [14, 115] on div at bounding box center [43, 134] width 58 height 67
type input "#CCCCCC"
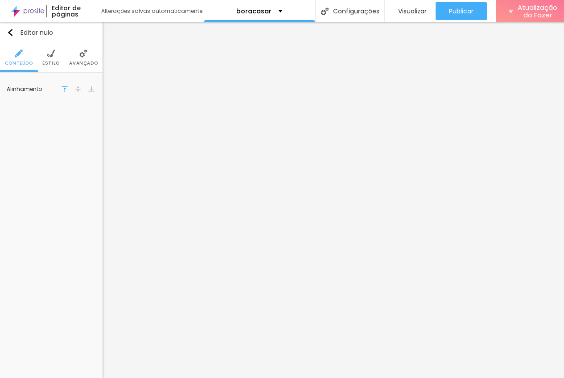
click at [55, 58] on li "Estilo" at bounding box center [50, 57] width 17 height 29
click at [62, 91] on div at bounding box center [62, 89] width 11 height 11
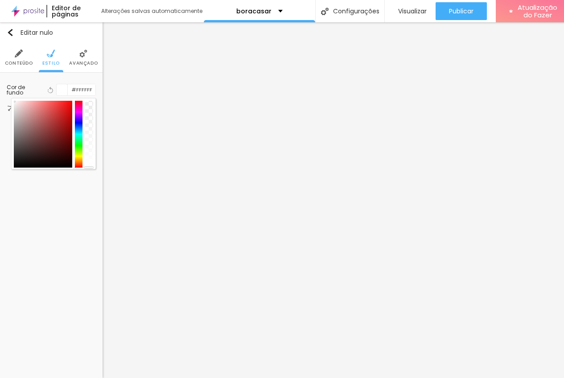
drag, startPoint x: 15, startPoint y: 108, endPoint x: 19, endPoint y: 121, distance: 14.0
click at [19, 121] on div at bounding box center [53, 133] width 85 height 71
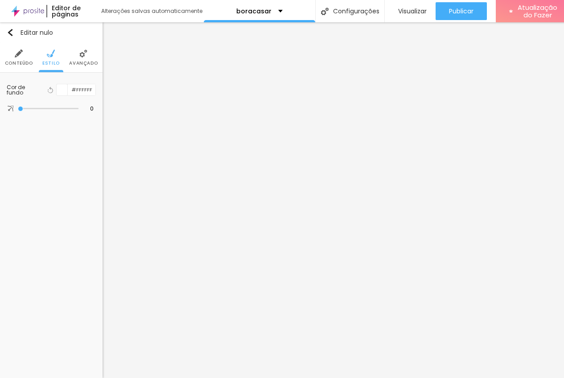
drag, startPoint x: 61, startPoint y: 90, endPoint x: 66, endPoint y: 101, distance: 11.6
click at [61, 90] on div at bounding box center [62, 89] width 11 height 11
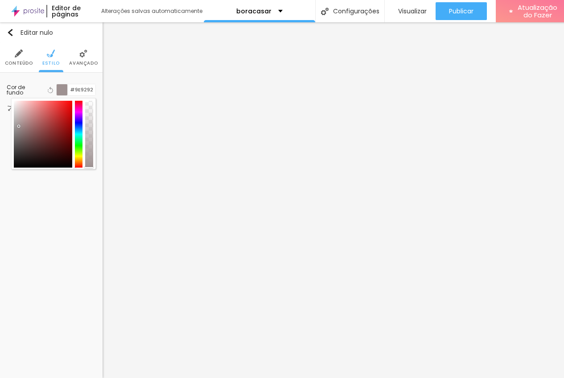
drag, startPoint x: 16, startPoint y: 107, endPoint x: 81, endPoint y: 109, distance: 64.2
click at [19, 126] on div at bounding box center [20, 127] width 2 height 2
type input "#9E9191"
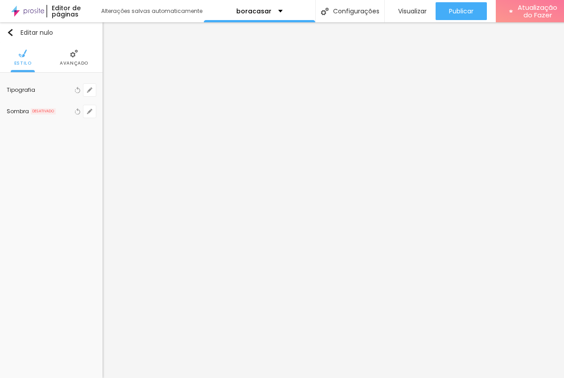
click at [71, 59] on li "Avançado" at bounding box center [74, 57] width 29 height 29
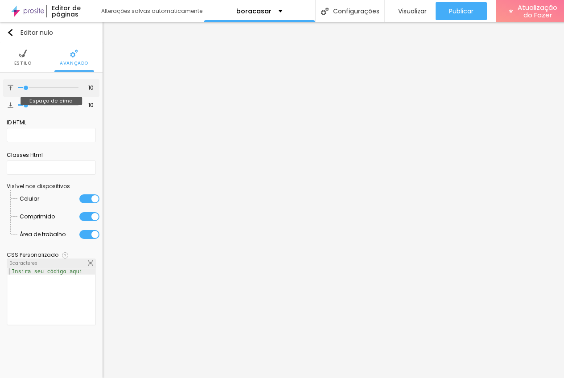
type input "13"
type input "16"
type input "18"
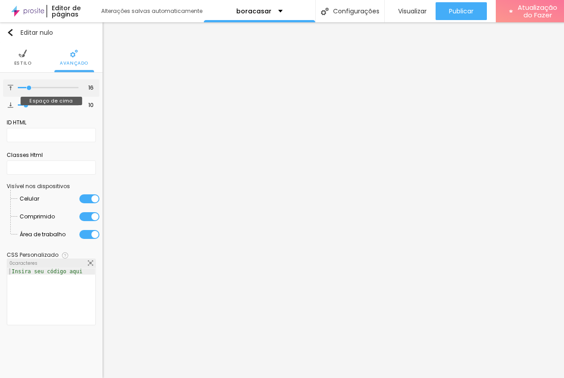
type input "18"
type input "20"
type input "21"
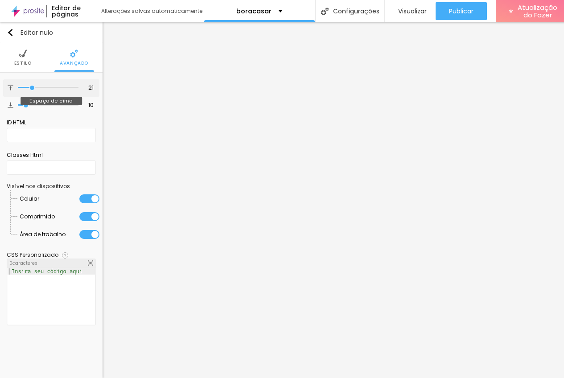
type input "24"
type input "25"
type input "26"
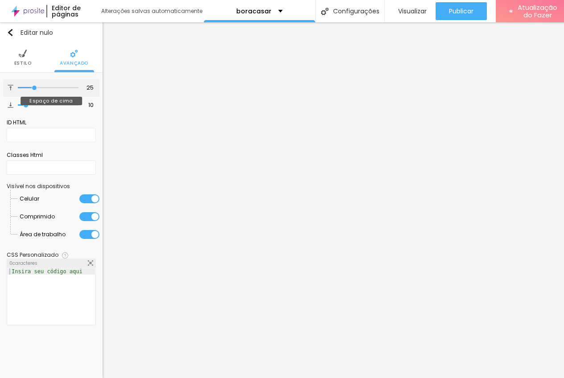
type input "26"
type input "23"
type input "16"
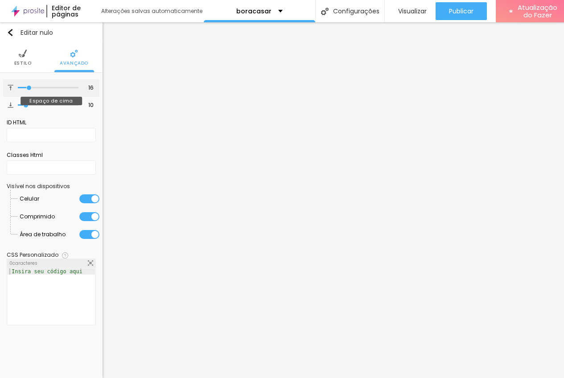
type input "14"
type input "13"
type input "12"
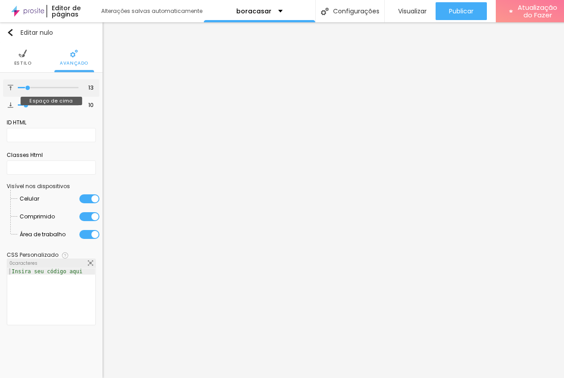
type input "12"
click at [28, 90] on input "range" at bounding box center [48, 88] width 61 height 4
type input "16"
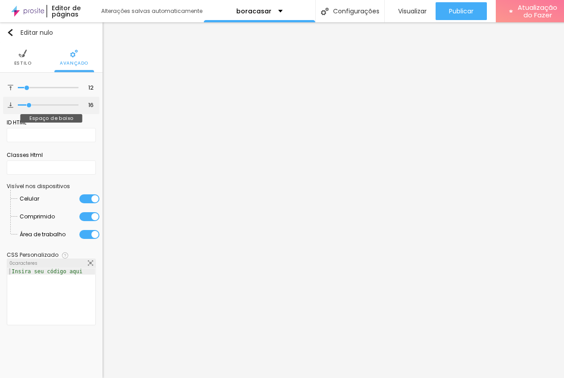
type input "17"
type input "18"
type input "12"
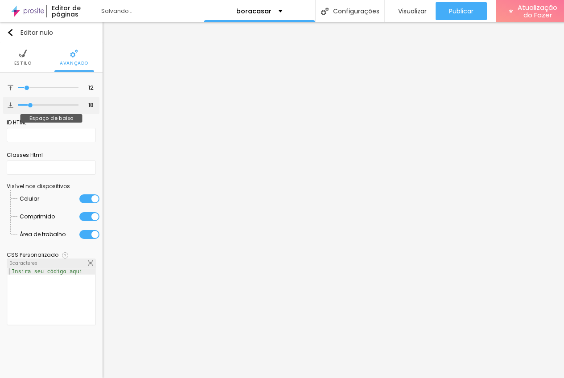
type input "12"
type input "9"
type input "7"
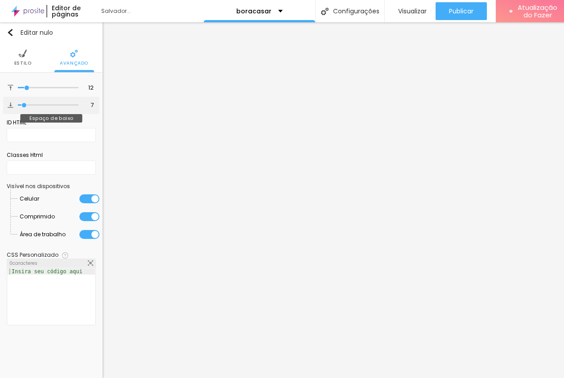
drag, startPoint x: 30, startPoint y: 106, endPoint x: 24, endPoint y: 104, distance: 6.1
type input "7"
click at [25, 105] on input "range" at bounding box center [48, 105] width 61 height 4
click at [27, 63] on font "Estilo" at bounding box center [22, 63] width 17 height 7
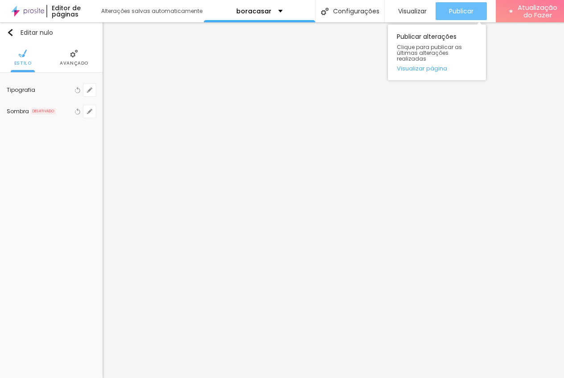
drag, startPoint x: 468, startPoint y: 15, endPoint x: 486, endPoint y: 33, distance: 26.2
click at [470, 16] on div "Publicar" at bounding box center [461, 11] width 25 height 18
